Goal: Information Seeking & Learning: Compare options

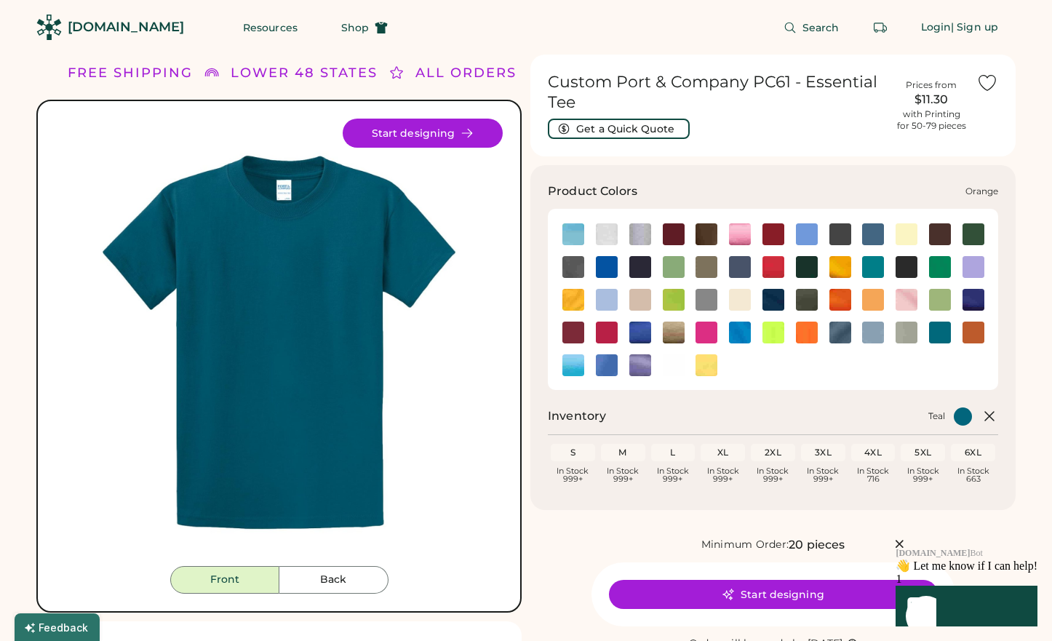
click at [839, 297] on img at bounding box center [840, 300] width 22 height 22
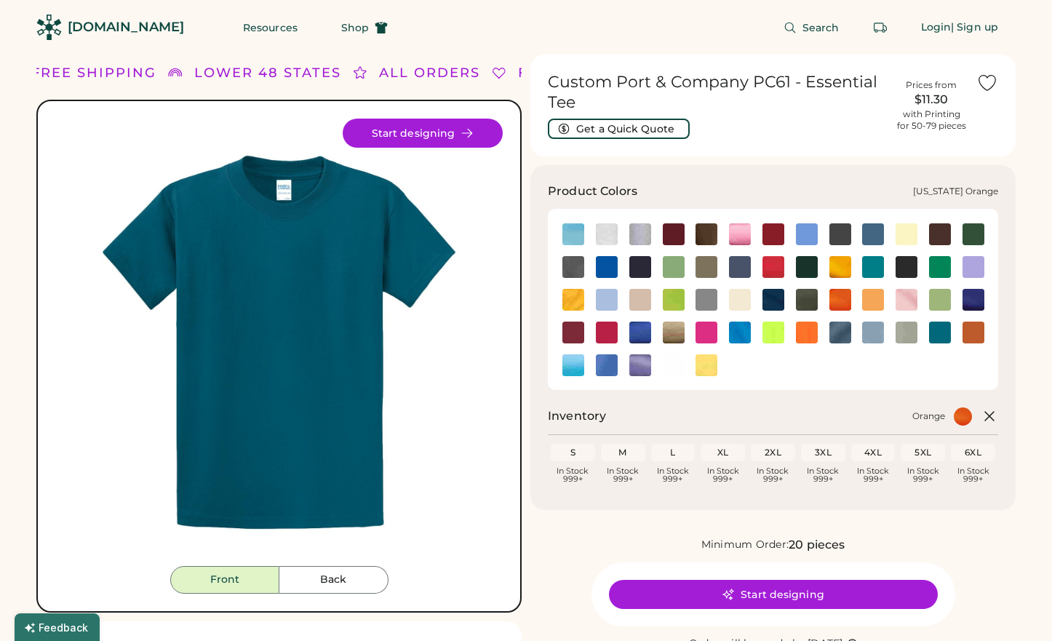
click at [970, 337] on img at bounding box center [973, 332] width 22 height 22
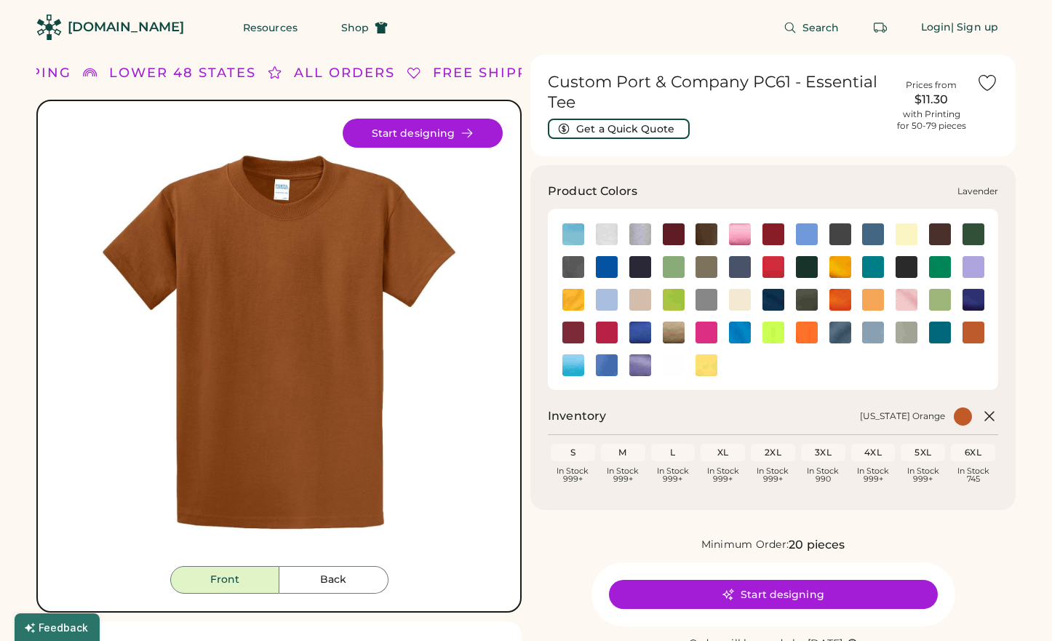
click at [968, 271] on img at bounding box center [973, 267] width 22 height 22
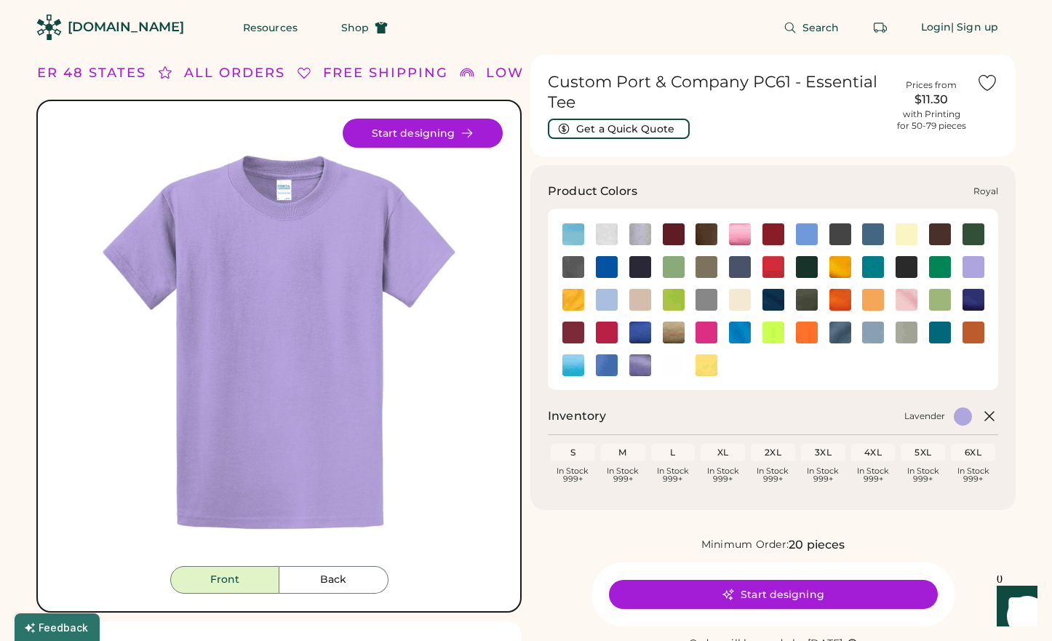
click at [634, 356] on img at bounding box center [640, 365] width 22 height 22
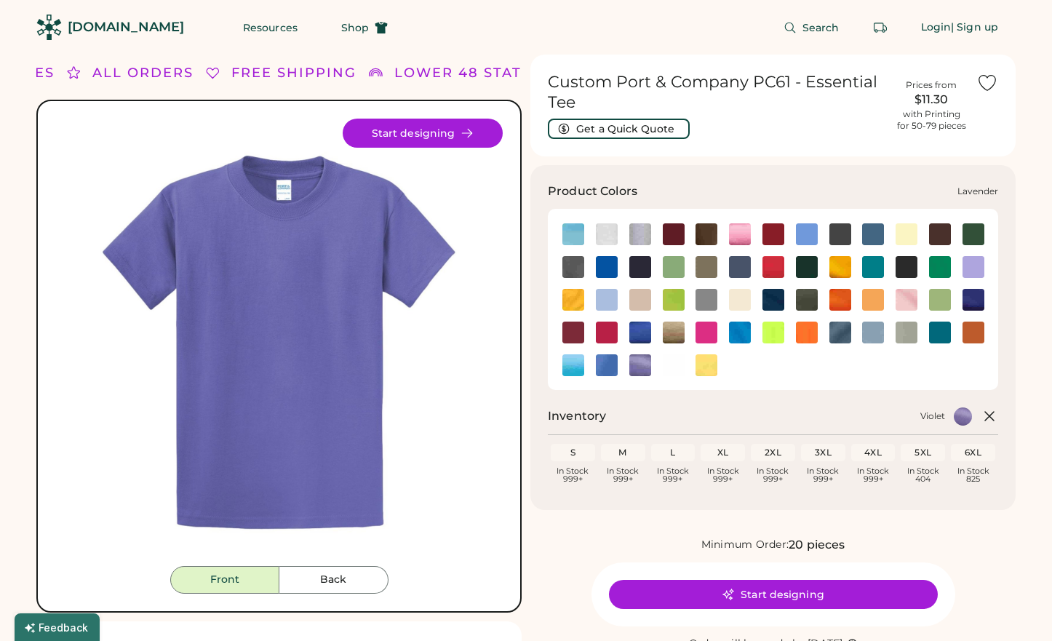
click at [974, 268] on img at bounding box center [973, 267] width 22 height 22
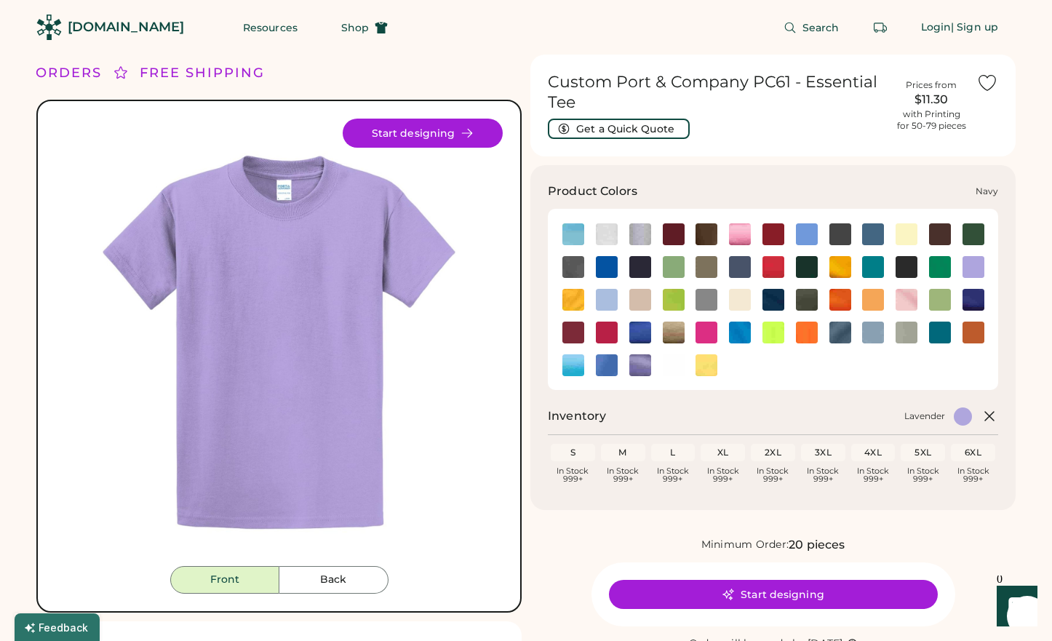
click at [770, 304] on img at bounding box center [773, 300] width 22 height 22
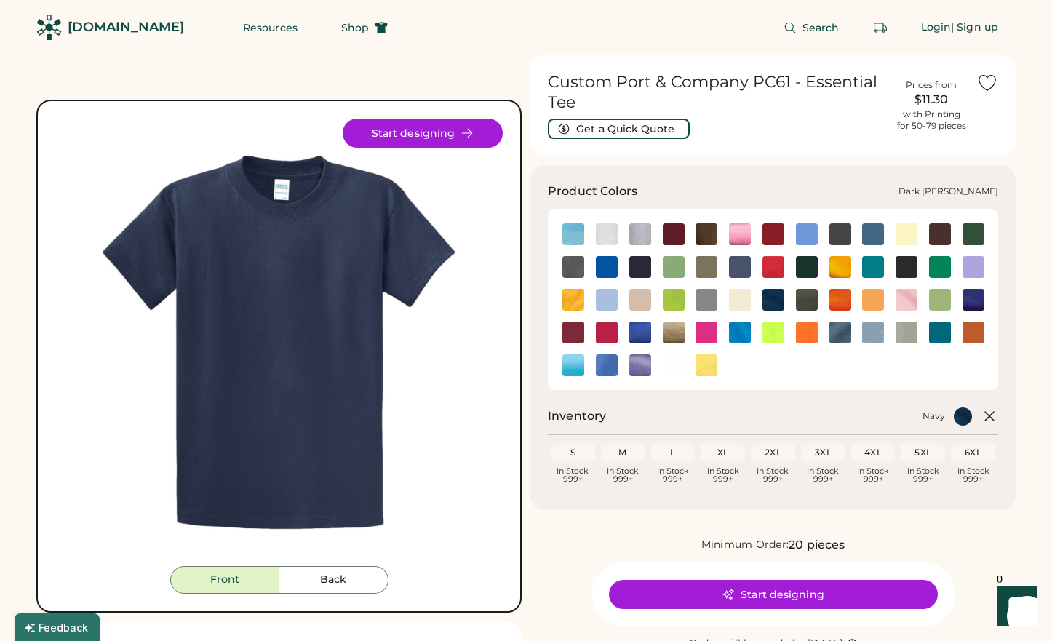
click at [579, 262] on img at bounding box center [573, 267] width 22 height 22
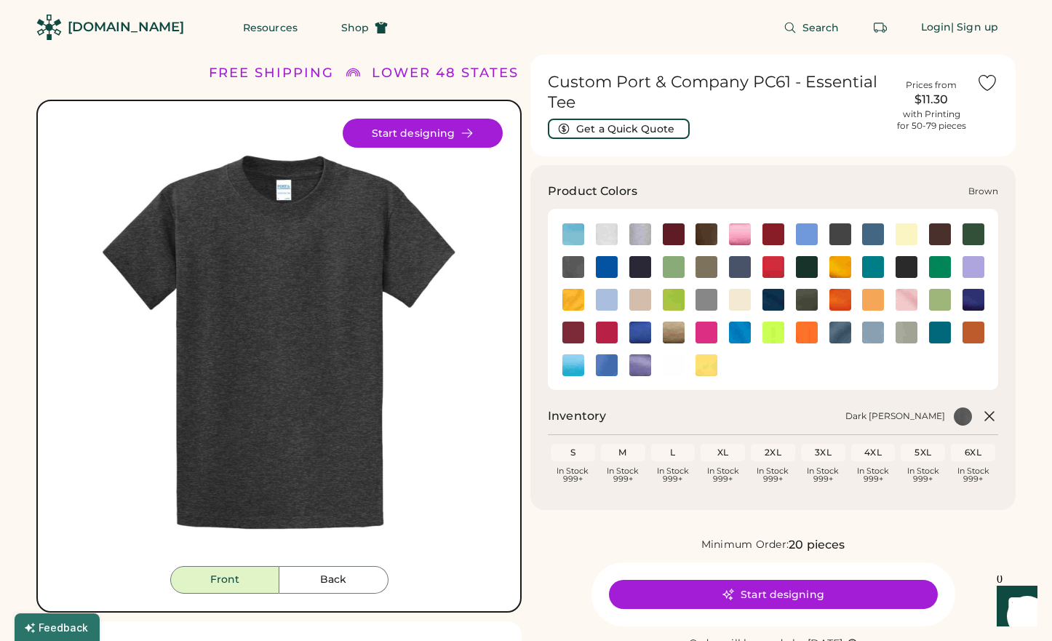
click at [704, 233] on img at bounding box center [706, 234] width 22 height 22
click at [638, 235] on img at bounding box center [640, 234] width 22 height 22
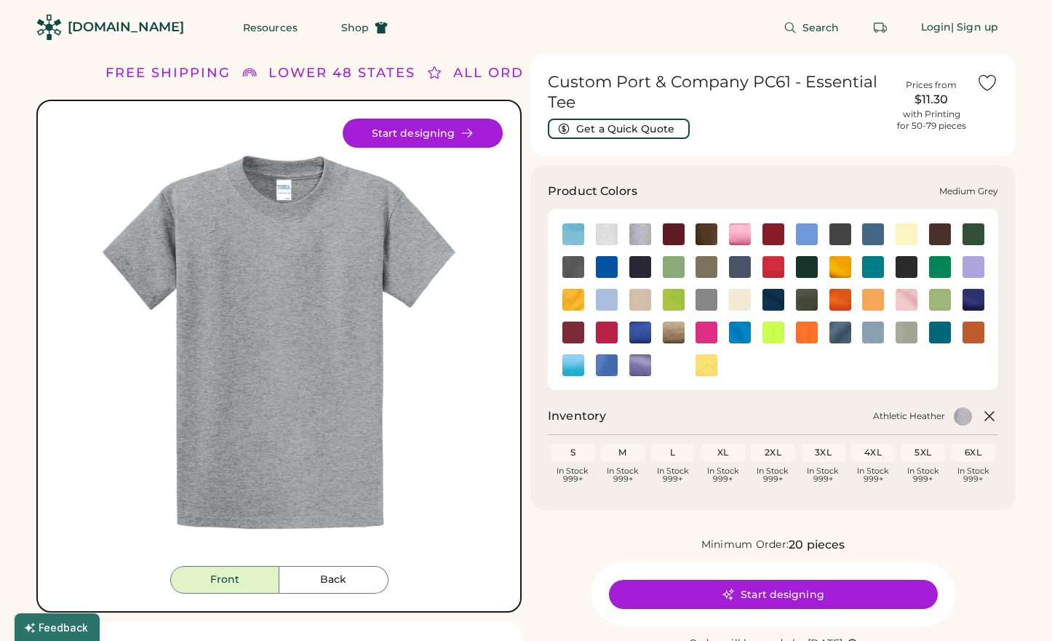
click at [706, 299] on img at bounding box center [706, 300] width 22 height 22
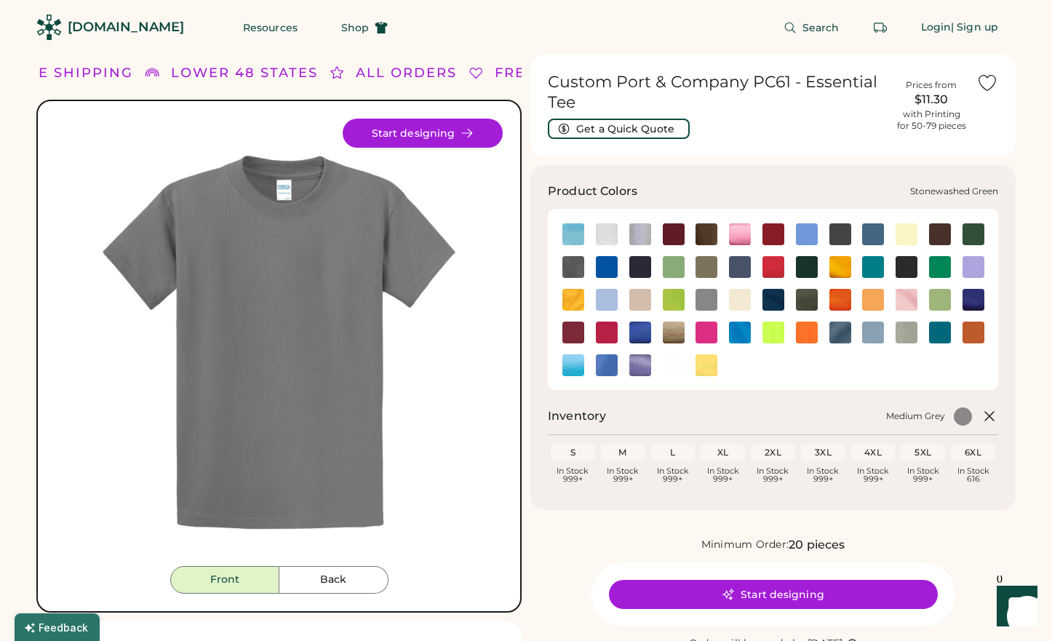
click at [912, 330] on img at bounding box center [906, 332] width 22 height 22
click at [944, 332] on img at bounding box center [940, 332] width 22 height 22
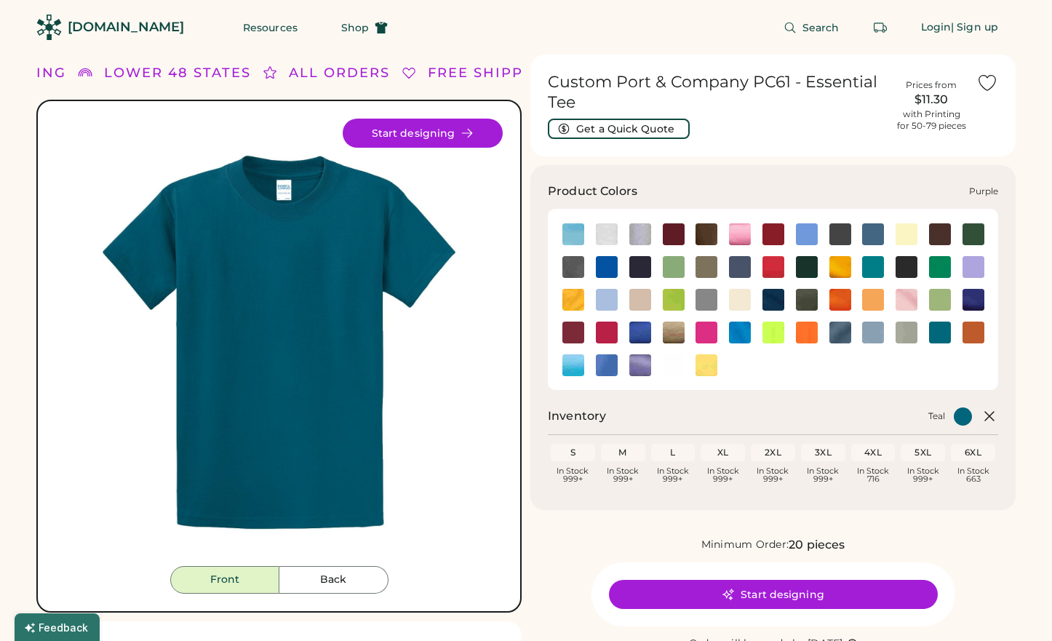
click at [964, 303] on img at bounding box center [973, 300] width 22 height 22
click at [933, 298] on img at bounding box center [940, 300] width 22 height 22
click at [665, 337] on img at bounding box center [674, 332] width 22 height 22
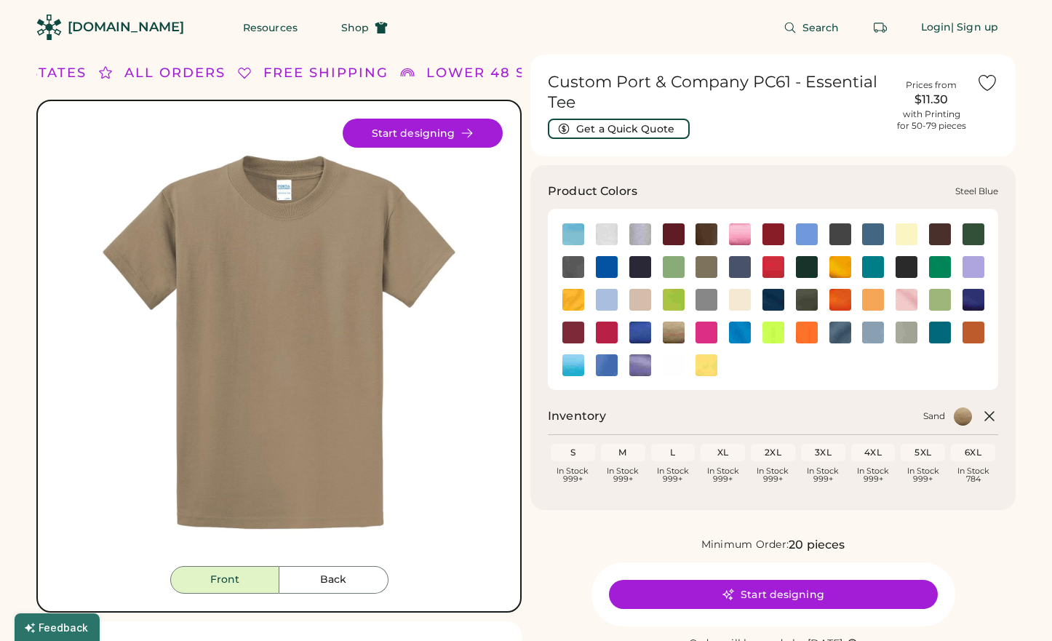
click at [834, 332] on img at bounding box center [840, 332] width 22 height 22
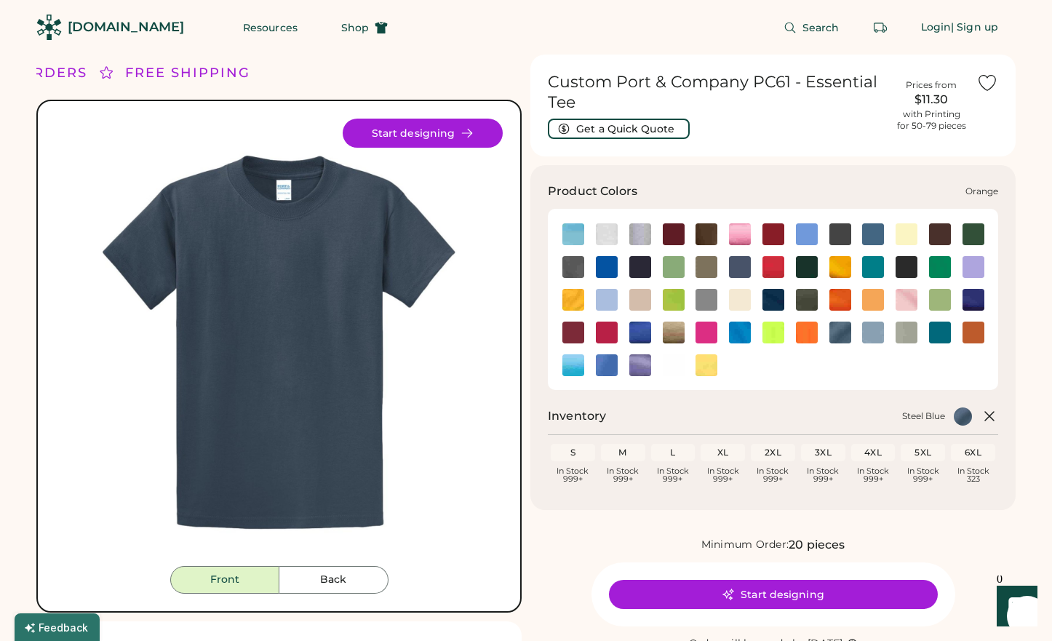
click at [839, 299] on img at bounding box center [840, 300] width 22 height 22
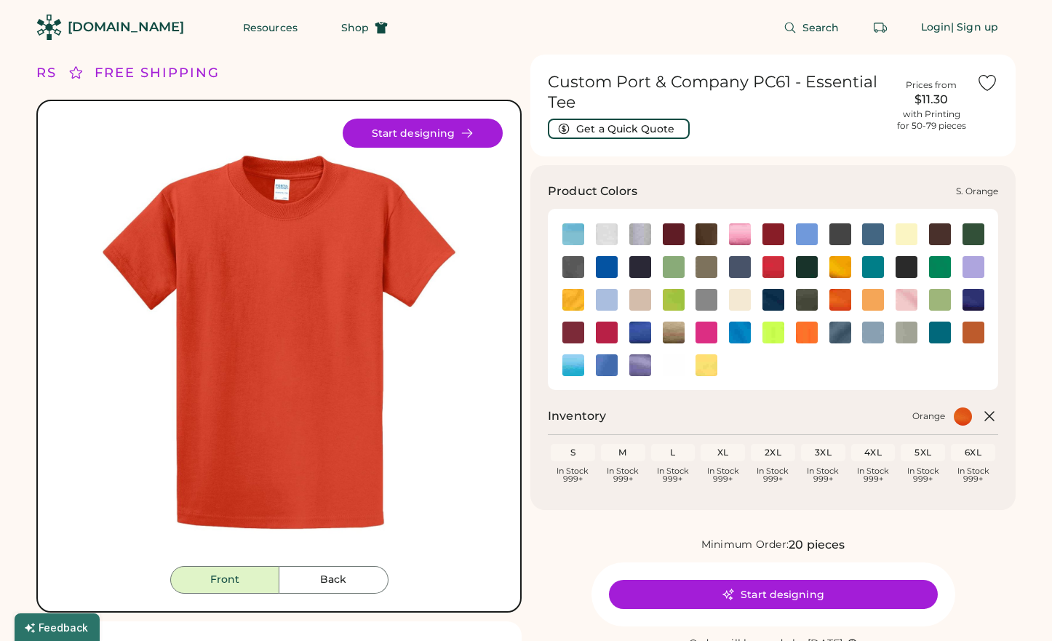
click at [807, 332] on img at bounding box center [807, 332] width 22 height 22
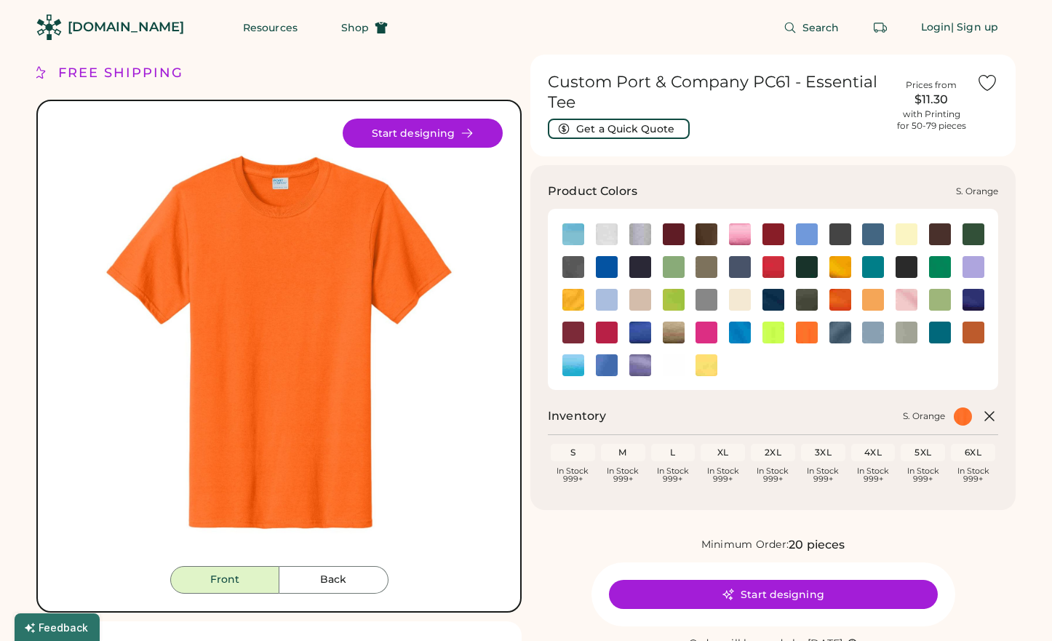
click at [804, 336] on img at bounding box center [807, 332] width 22 height 22
click at [844, 290] on img at bounding box center [840, 300] width 22 height 22
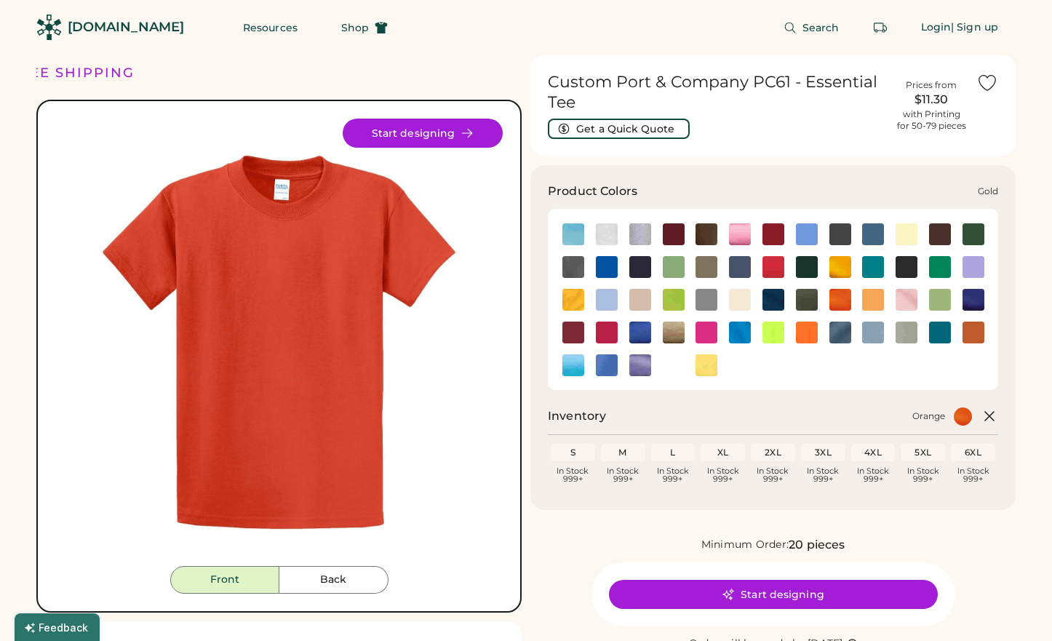
click at [842, 262] on img at bounding box center [840, 267] width 22 height 22
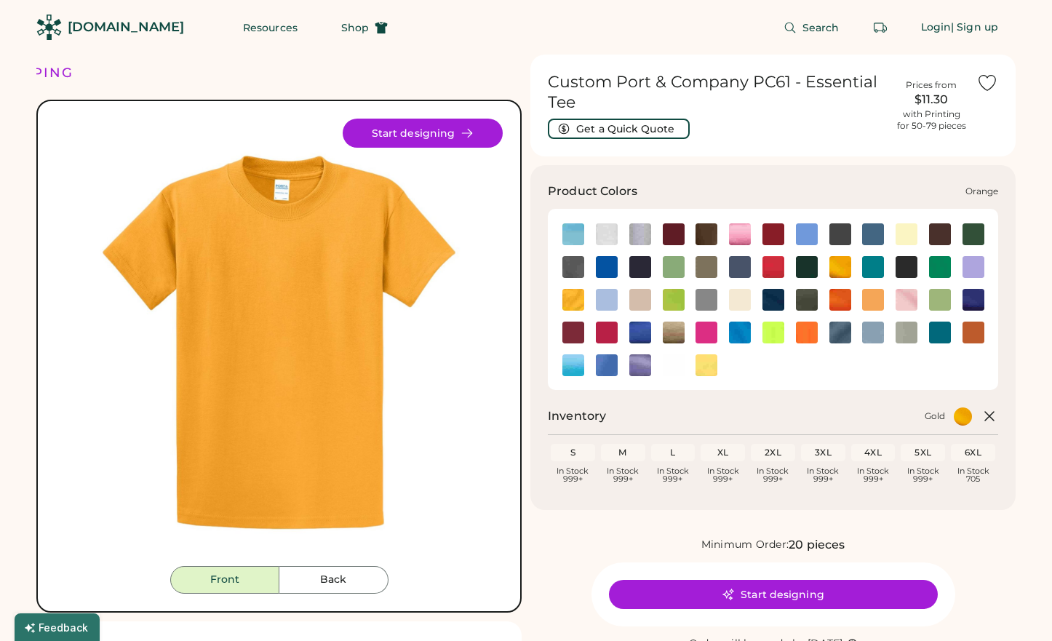
click at [836, 303] on img at bounding box center [840, 300] width 22 height 22
